Goal: Use online tool/utility: Utilize a website feature to perform a specific function

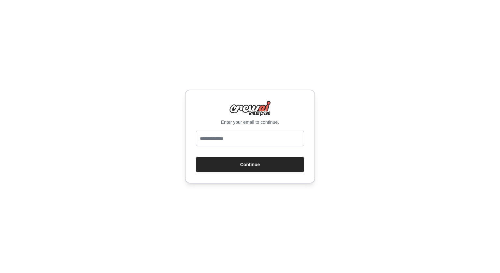
click at [221, 134] on input "email" at bounding box center [250, 139] width 108 height 16
type input "**********"
click at [238, 163] on button "Continue" at bounding box center [250, 165] width 108 height 16
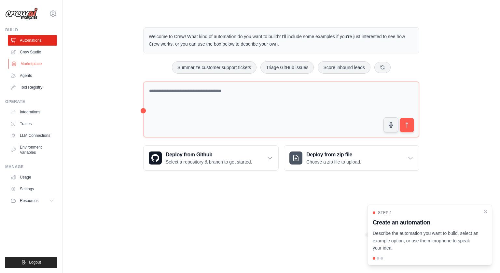
click at [35, 64] on link "Marketplace" at bounding box center [32, 64] width 49 height 10
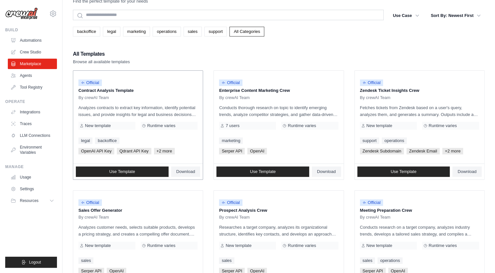
scroll to position [21, 0]
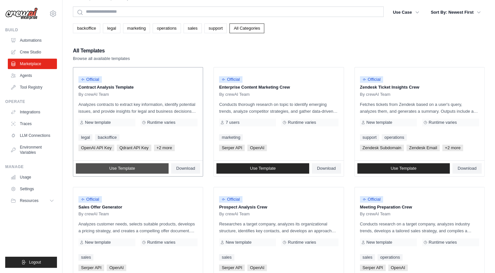
click at [139, 169] on link "Use Template" at bounding box center [122, 168] width 93 height 10
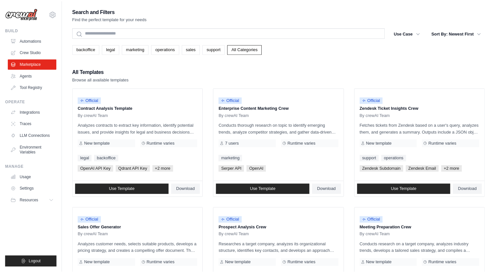
scroll to position [21, 0]
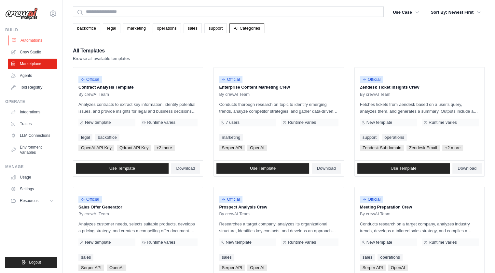
click at [33, 41] on link "Automations" at bounding box center [32, 40] width 49 height 10
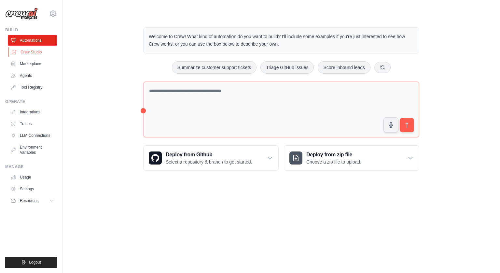
click at [34, 52] on link "Crew Studio" at bounding box center [32, 52] width 49 height 10
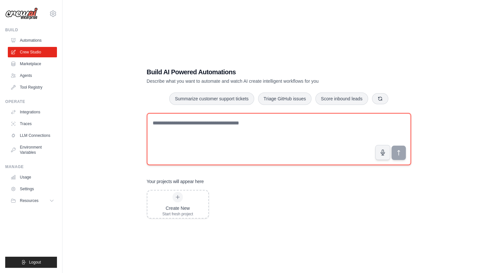
click at [262, 143] on textarea at bounding box center [279, 139] width 264 height 52
type textarea "**********"
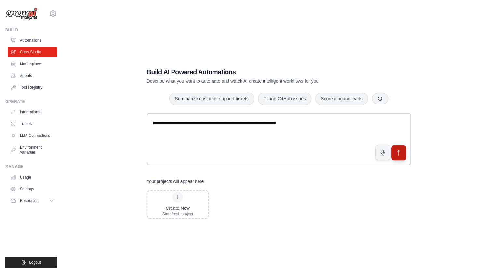
click at [395, 151] on button "submit" at bounding box center [398, 152] width 15 height 15
click at [52, 18] on div "nhaldkar712@gmail.com Settings" at bounding box center [31, 10] width 52 height 21
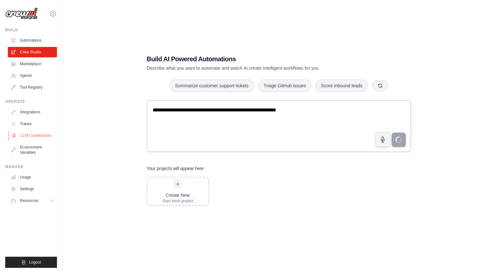
click at [36, 138] on link "LLM Connections" at bounding box center [32, 135] width 49 height 10
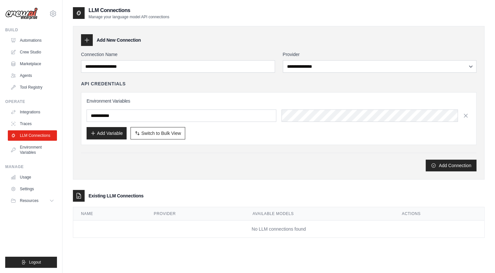
scroll to position [13, 0]
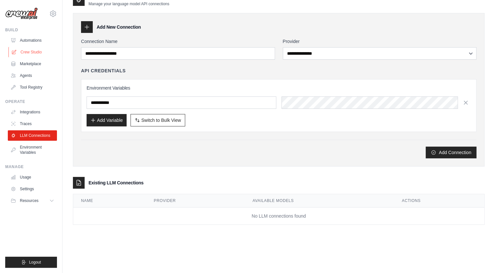
click at [30, 51] on link "Crew Studio" at bounding box center [32, 52] width 49 height 10
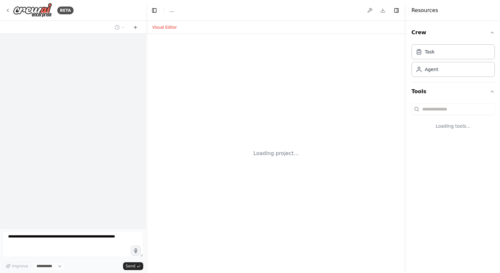
select select "****"
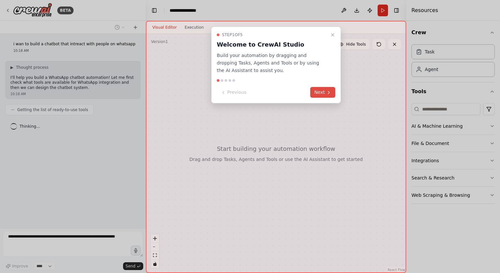
click at [320, 92] on button "Next" at bounding box center [322, 92] width 25 height 11
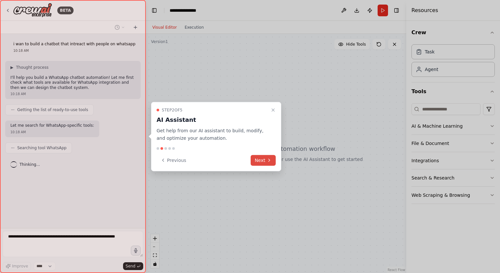
click at [260, 155] on button "Next" at bounding box center [263, 160] width 25 height 11
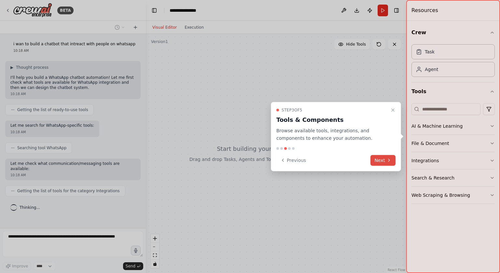
click at [379, 158] on button "Next" at bounding box center [383, 160] width 25 height 11
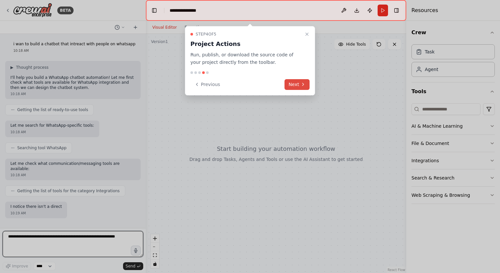
click at [298, 83] on button "Next" at bounding box center [297, 84] width 25 height 11
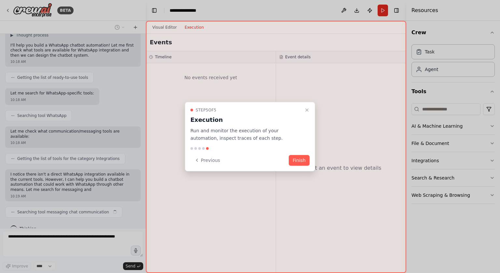
scroll to position [37, 0]
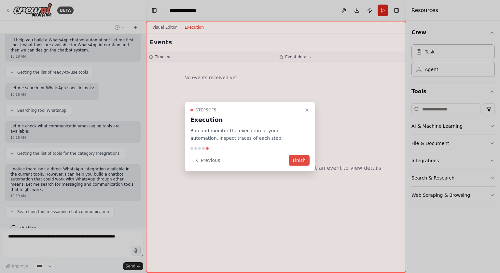
click at [302, 160] on button "Finish" at bounding box center [299, 160] width 21 height 11
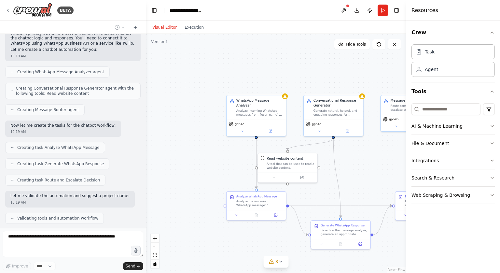
scroll to position [323, 0]
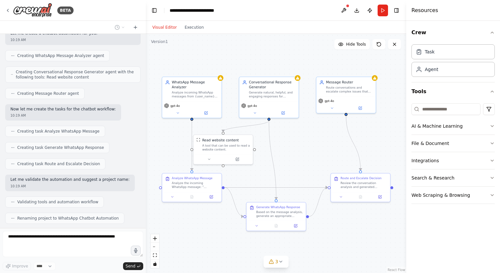
drag, startPoint x: 363, startPoint y: 176, endPoint x: 296, endPoint y: 155, distance: 70.0
click at [296, 155] on div ".deletable-edge-delete-btn { width: 20px; height: 20px; border: 0px solid #ffff…" at bounding box center [276, 153] width 261 height 239
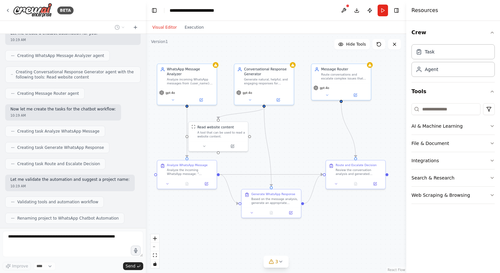
drag, startPoint x: 296, startPoint y: 155, endPoint x: 293, endPoint y: 144, distance: 10.7
click at [293, 144] on div ".deletable-edge-delete-btn { width: 20px; height: 20px; border: 0px solid #ffff…" at bounding box center [276, 153] width 261 height 239
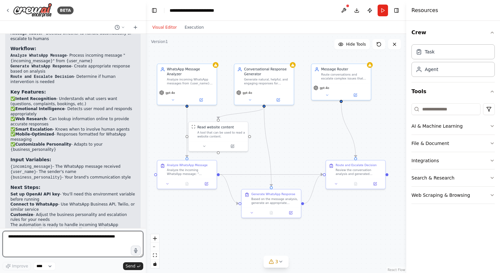
scroll to position [578, 0]
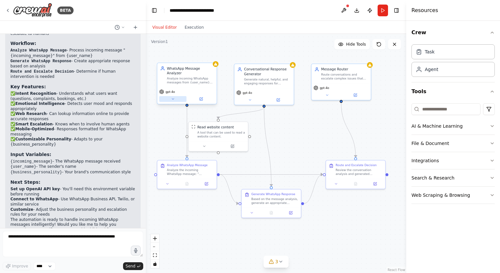
click at [168, 96] on button at bounding box center [172, 99] width 27 height 6
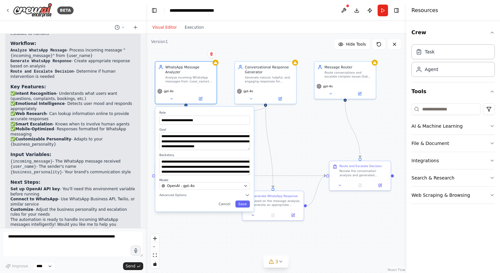
click at [316, 133] on div "**********" at bounding box center [276, 153] width 261 height 239
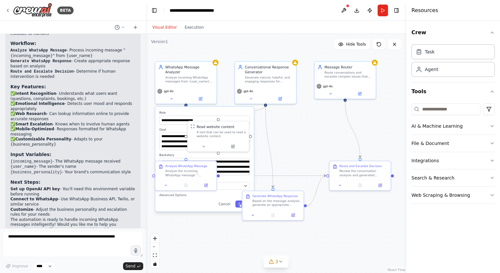
click at [297, 146] on div "**********" at bounding box center [276, 153] width 261 height 239
click at [210, 244] on div "**********" at bounding box center [276, 153] width 261 height 239
drag, startPoint x: 219, startPoint y: 122, endPoint x: 199, endPoint y: 130, distance: 21.3
click at [199, 130] on div "Read website content A tool that can be used to read a website content." at bounding box center [195, 135] width 61 height 20
click at [221, 124] on icon at bounding box center [221, 124] width 3 height 4
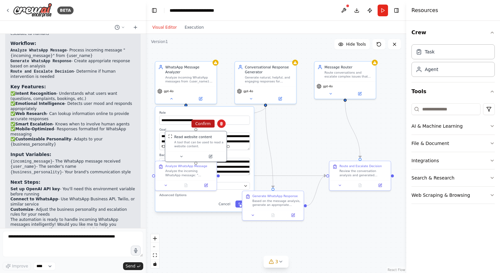
click at [202, 121] on button "Confirm" at bounding box center [203, 124] width 23 height 8
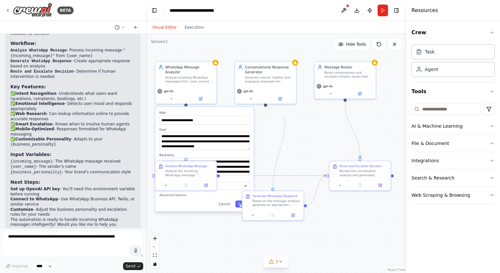
drag, startPoint x: 266, startPoint y: 107, endPoint x: 285, endPoint y: 118, distance: 21.9
click at [285, 118] on div "**********" at bounding box center [276, 153] width 261 height 239
click at [273, 189] on div at bounding box center [273, 188] width 3 height 3
drag, startPoint x: 273, startPoint y: 189, endPoint x: 264, endPoint y: 107, distance: 82.2
click at [264, 107] on div "**********" at bounding box center [276, 153] width 261 height 239
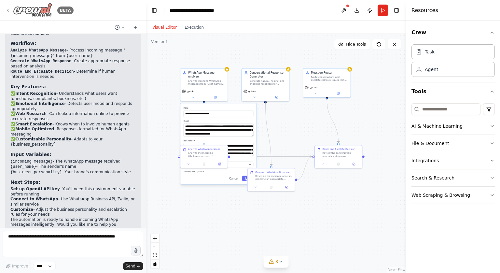
click at [7, 9] on icon at bounding box center [7, 10] width 5 height 5
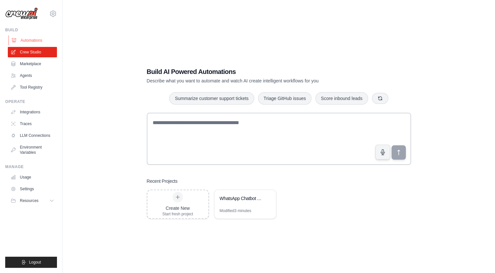
click at [30, 40] on link "Automations" at bounding box center [32, 40] width 49 height 10
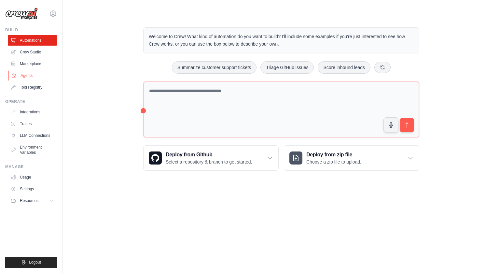
click at [33, 80] on link "Agents" at bounding box center [32, 75] width 49 height 10
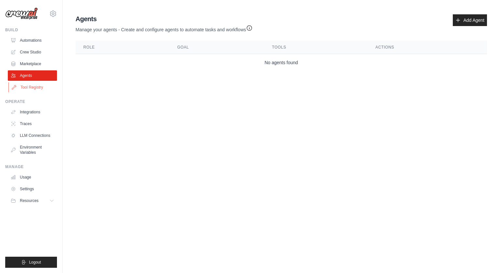
click at [32, 91] on link "Tool Registry" at bounding box center [32, 87] width 49 height 10
